Goal: Transaction & Acquisition: Subscribe to service/newsletter

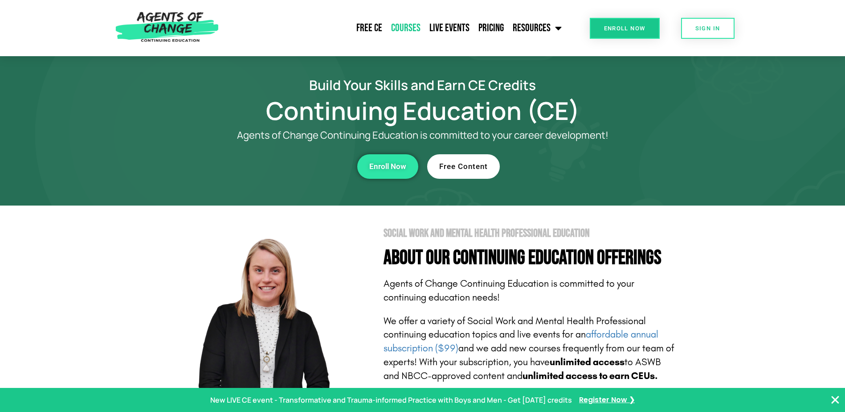
click at [400, 28] on link "Courses" at bounding box center [406, 28] width 38 height 22
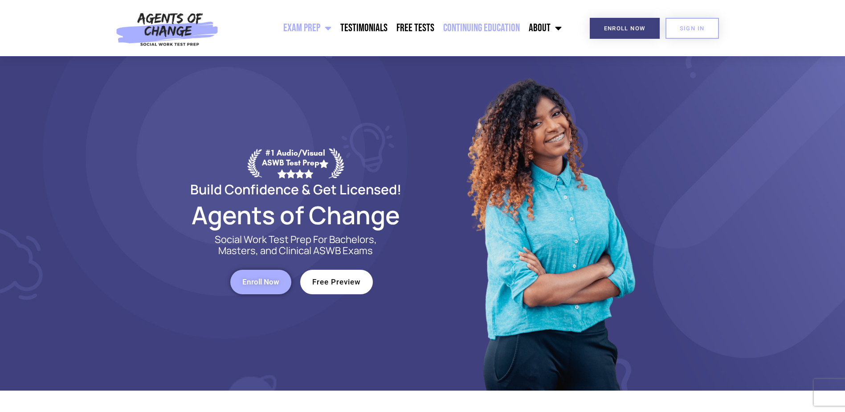
click at [462, 28] on link "Continuing Education" at bounding box center [482, 28] width 86 height 22
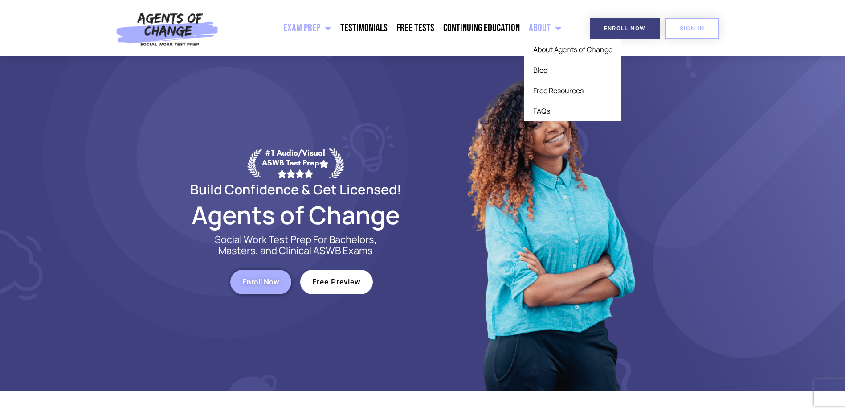
click at [553, 31] on span "Menu" at bounding box center [555, 28] width 11 height 20
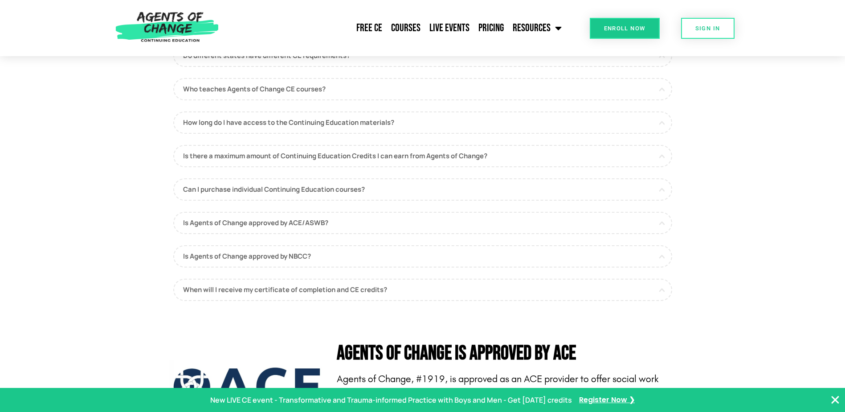
scroll to position [2361, 0]
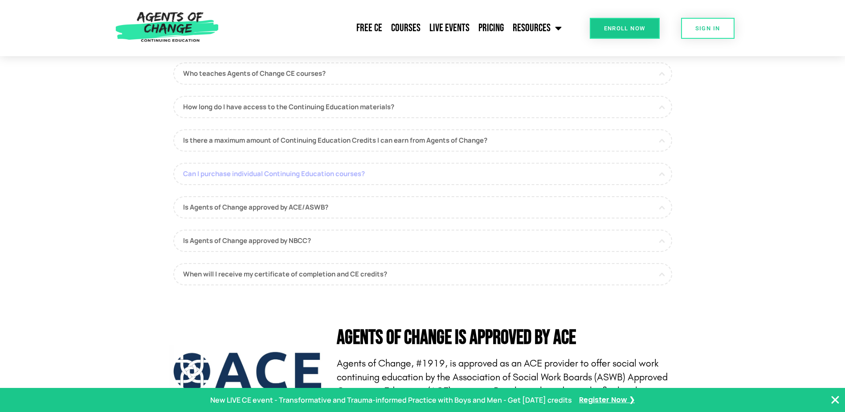
click at [660, 178] on link "Can I purchase individual Continuing Education courses?" at bounding box center [422, 174] width 499 height 22
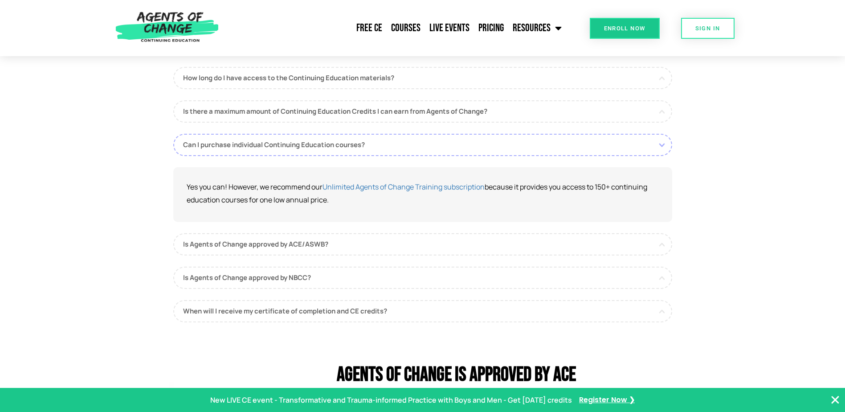
scroll to position [2405, 0]
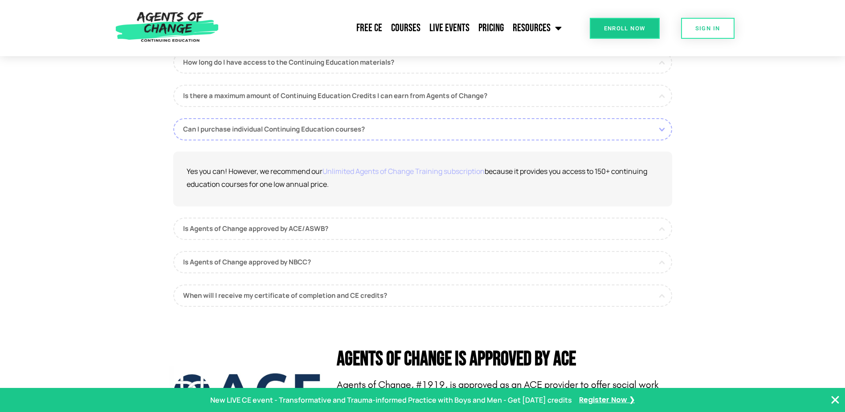
click at [383, 176] on link "Unlimited Agents of Change Training subscription" at bounding box center [403, 171] width 162 height 10
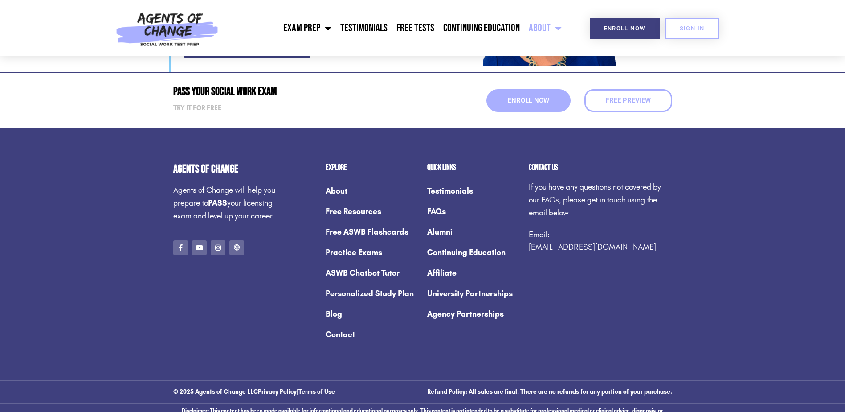
scroll to position [1218, 0]
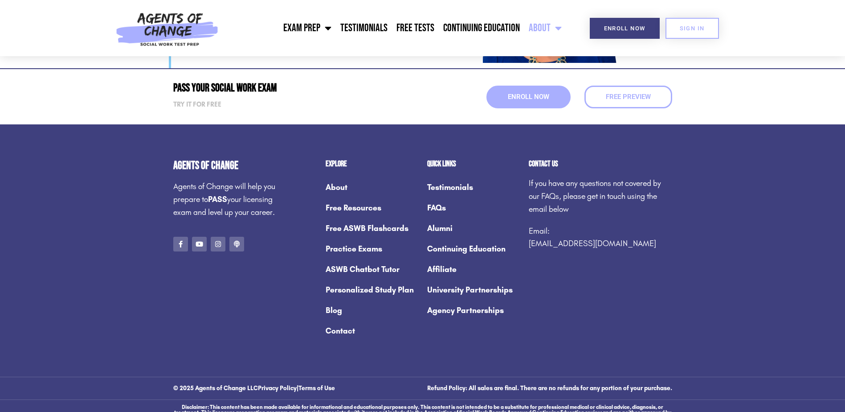
click at [437, 197] on link "FAQs" at bounding box center [473, 207] width 93 height 20
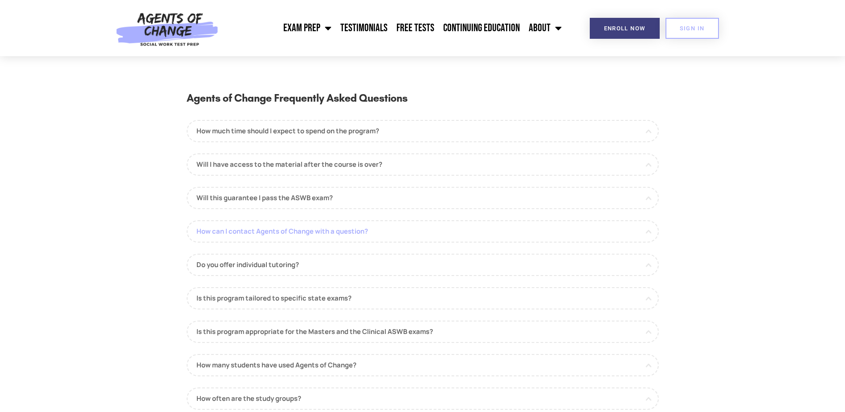
click at [357, 229] on link "How can I contact Agents of Change with a question?" at bounding box center [423, 231] width 472 height 22
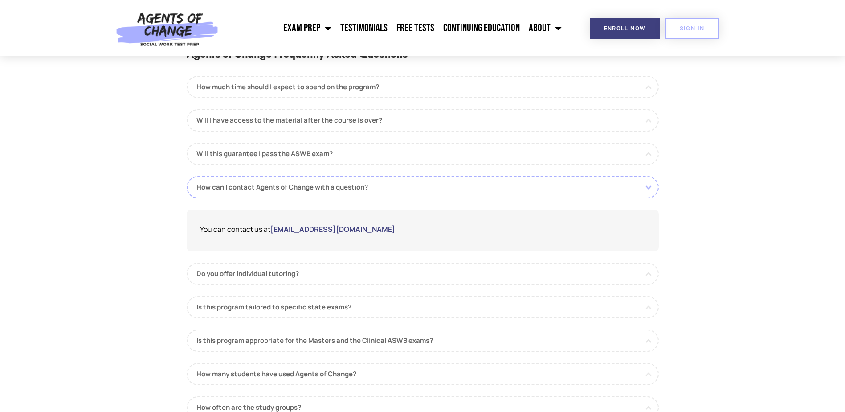
scroll to position [45, 0]
click at [235, 276] on link "Do you offer individual tutoring?" at bounding box center [423, 273] width 472 height 22
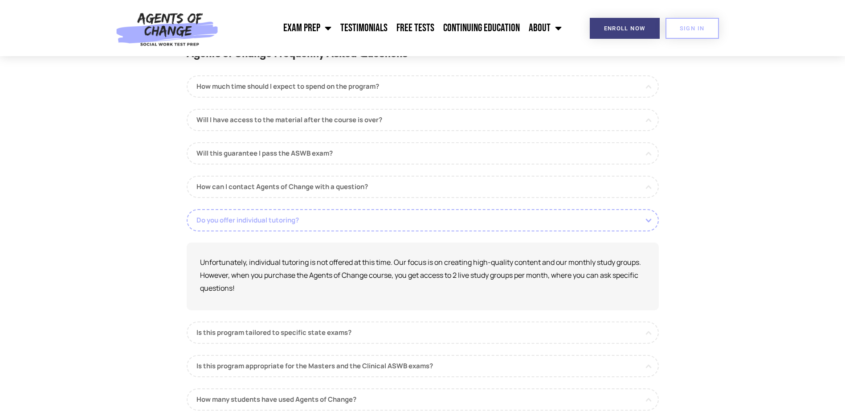
click at [648, 218] on link "Do you offer individual tutoring?" at bounding box center [423, 220] width 472 height 22
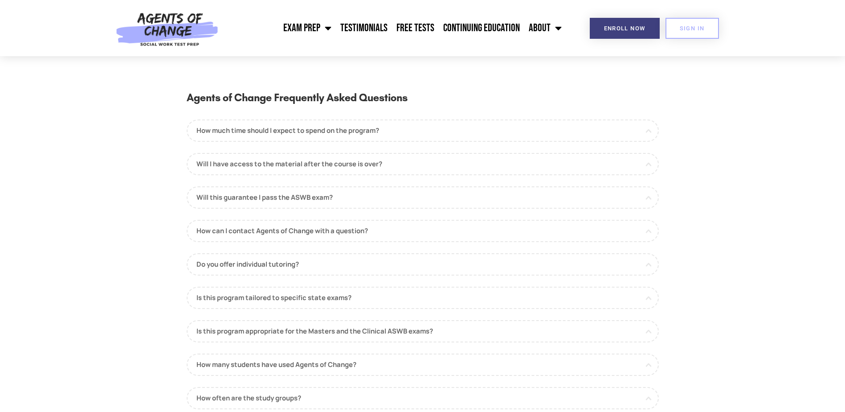
scroll to position [0, 0]
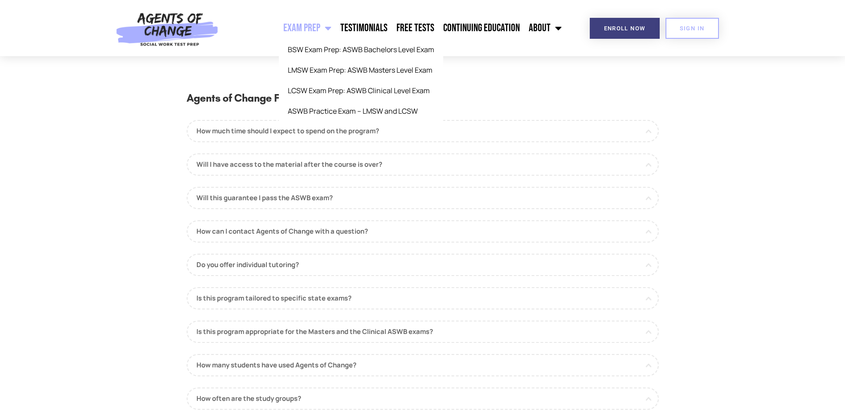
click at [311, 25] on link "Exam Prep" at bounding box center [307, 28] width 57 height 22
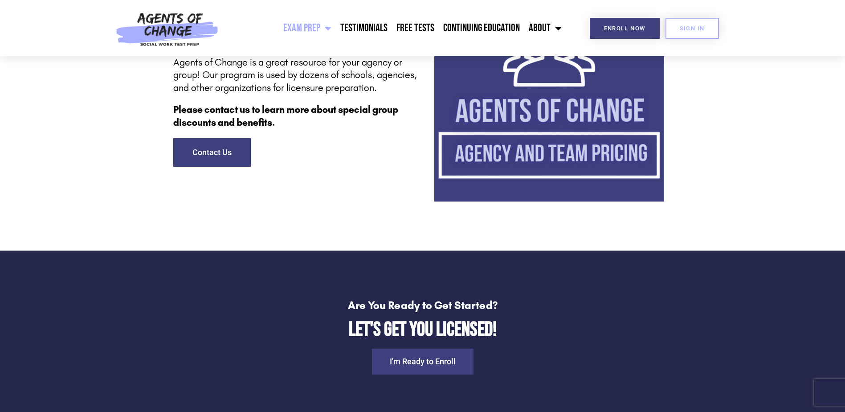
scroll to position [2628, 0]
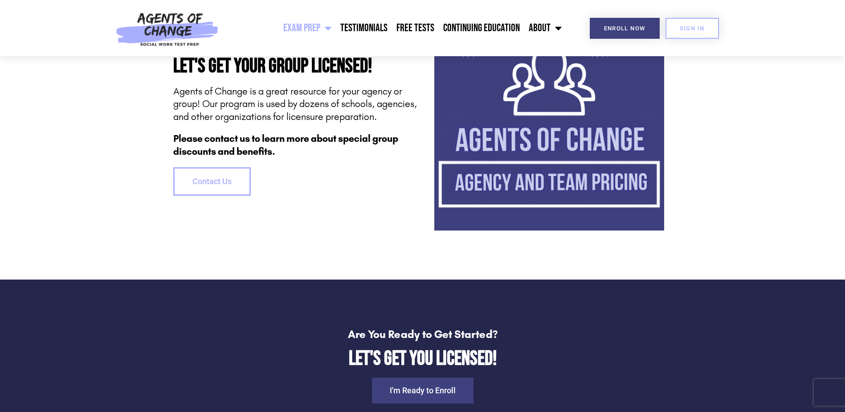
click at [205, 185] on span "Contact Us" at bounding box center [211, 181] width 39 height 8
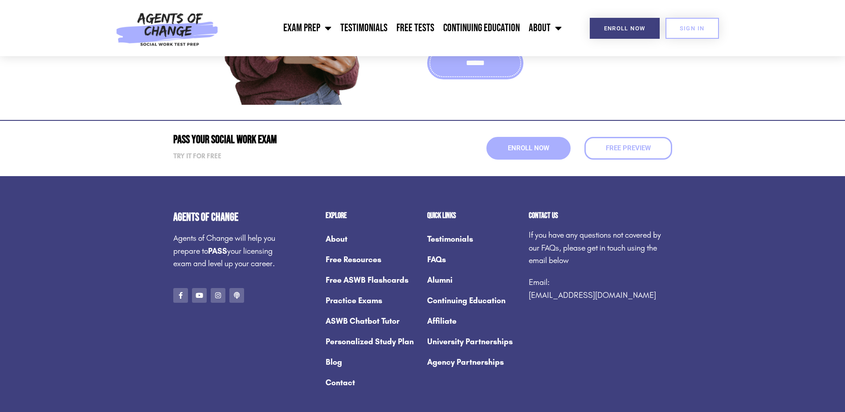
scroll to position [356, 0]
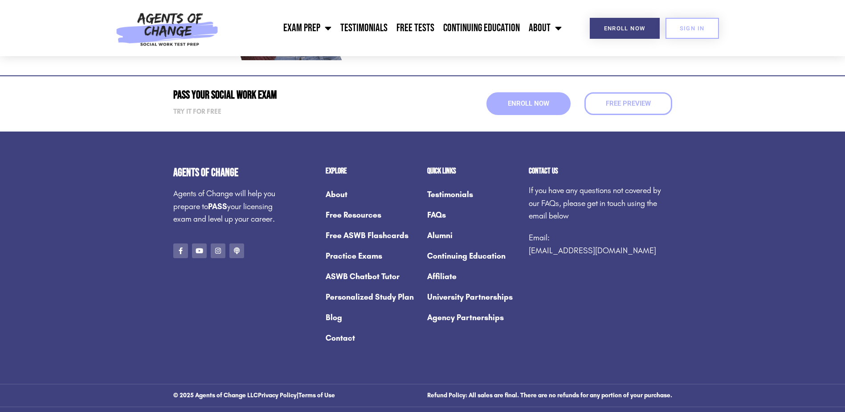
click at [462, 257] on link "Continuing Education" at bounding box center [473, 255] width 93 height 20
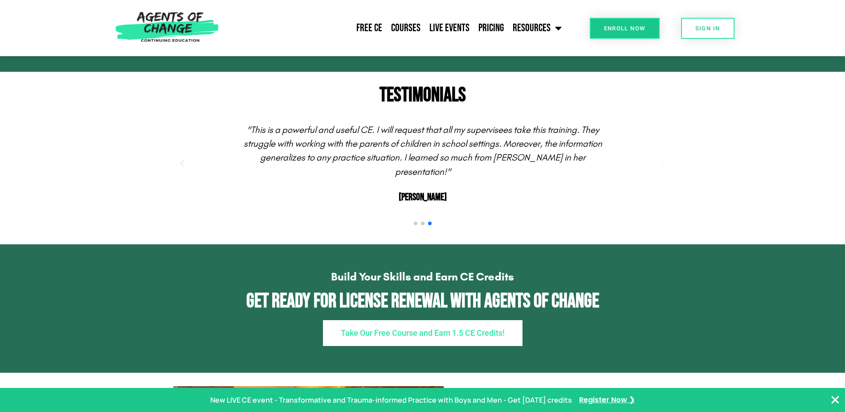
scroll to position [1069, 0]
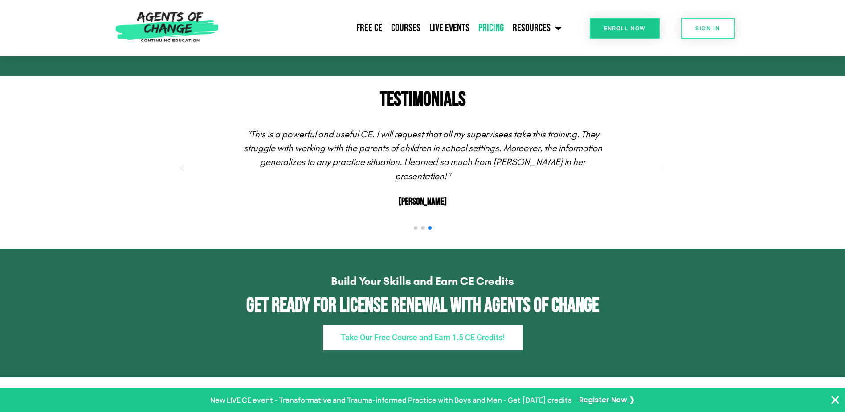
click at [491, 29] on link "Pricing" at bounding box center [491, 28] width 34 height 22
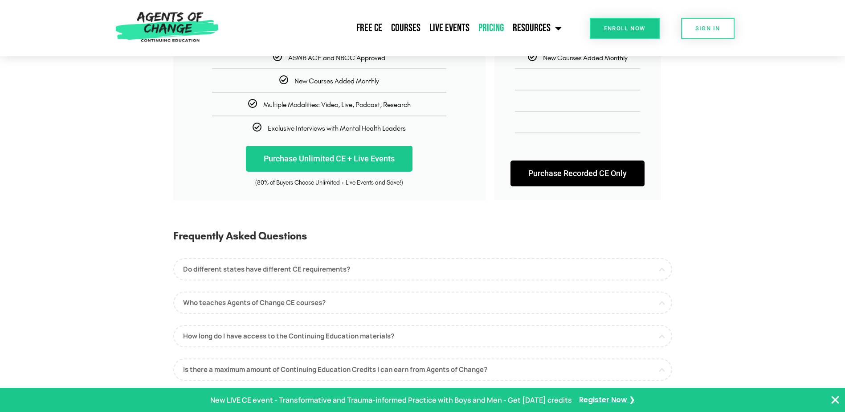
scroll to position [267, 0]
click at [572, 170] on link "Purchase Recorded CE Only" at bounding box center [577, 173] width 134 height 26
